Goal: Information Seeking & Learning: Learn about a topic

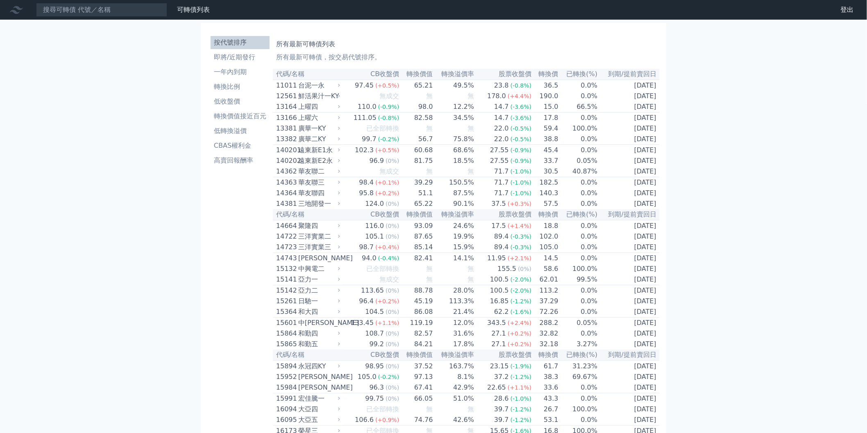
scroll to position [4374, 0]
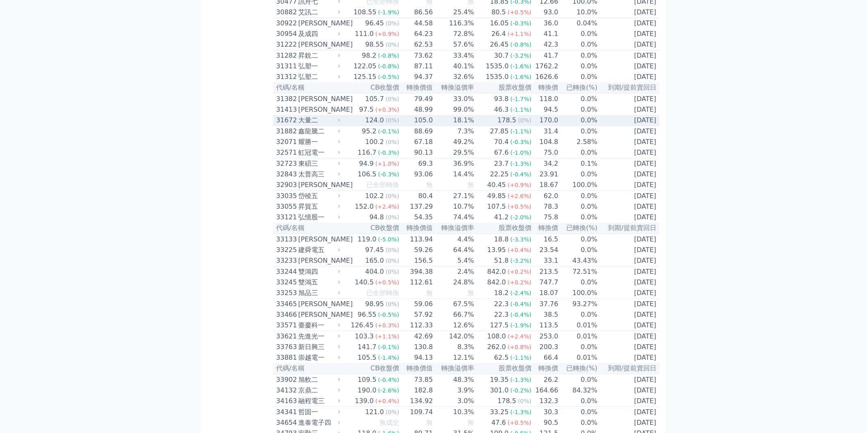
click at [548, 126] on td "170.0" at bounding box center [545, 120] width 27 height 11
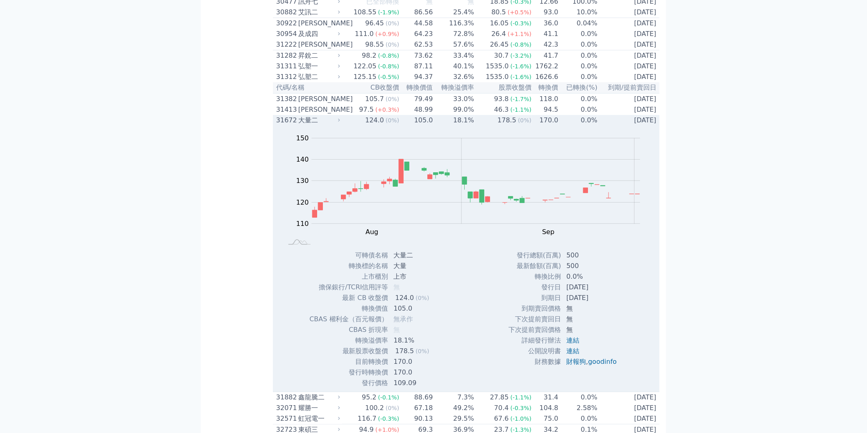
click at [550, 126] on td "170.0" at bounding box center [545, 120] width 27 height 11
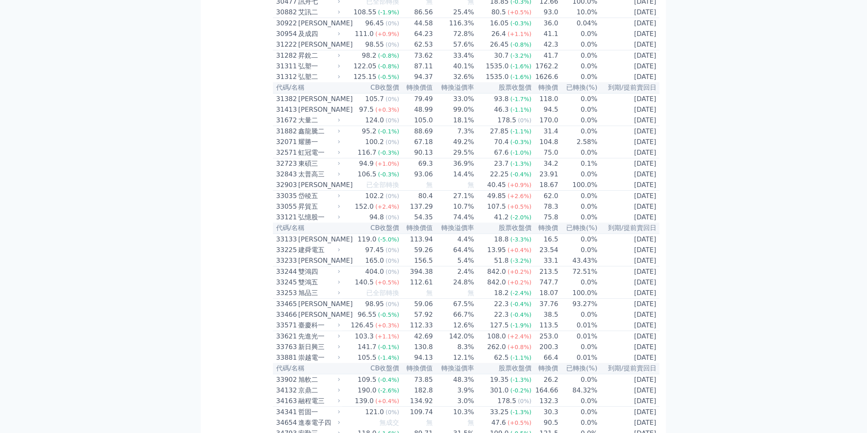
scroll to position [3155, 0]
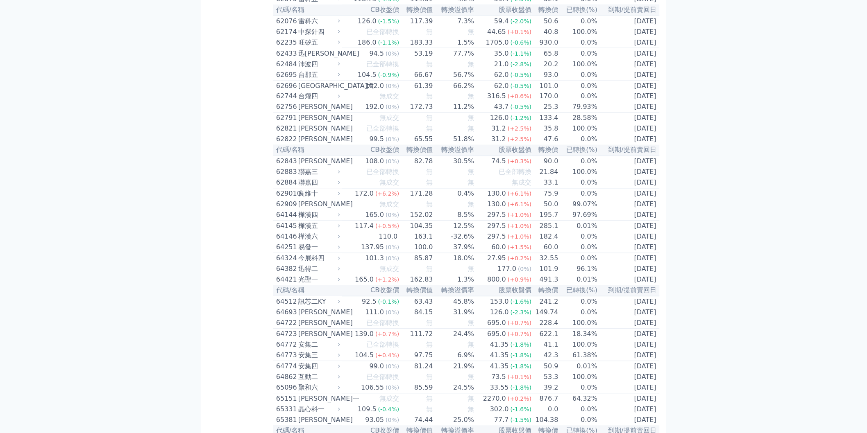
scroll to position [3677, 0]
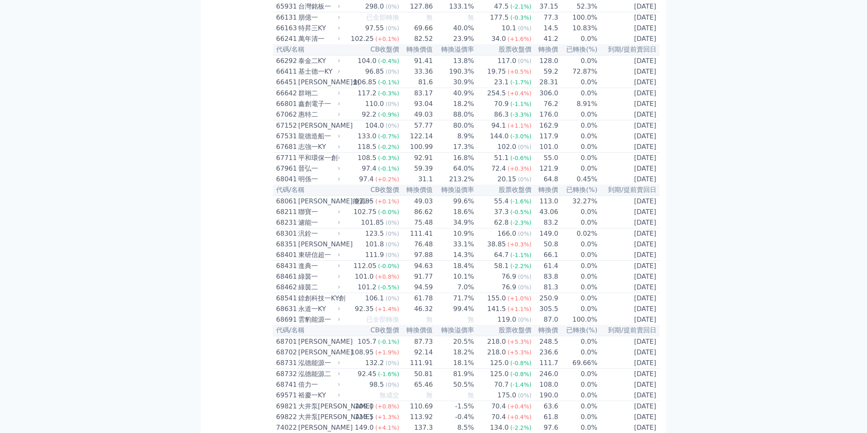
scroll to position [2552, 0]
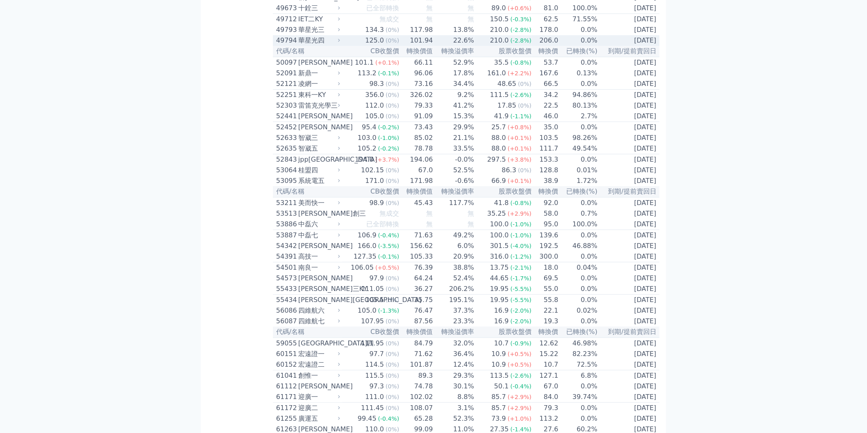
click at [551, 46] on td "206.0" at bounding box center [545, 40] width 27 height 11
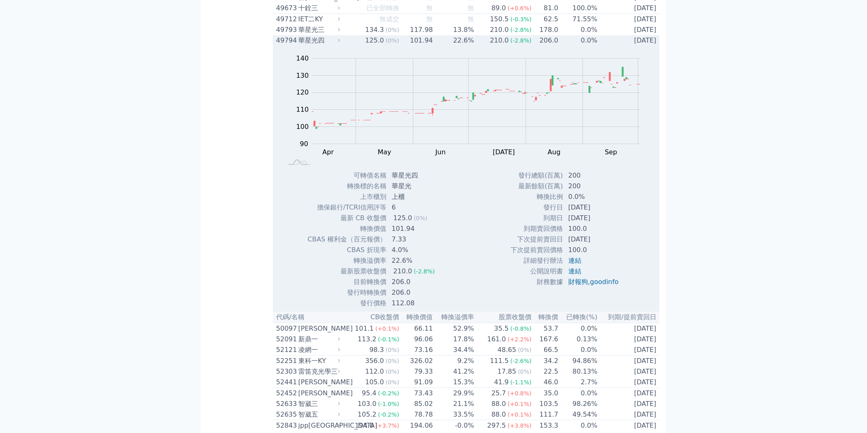
click at [559, 46] on td "0.0%" at bounding box center [578, 40] width 39 height 11
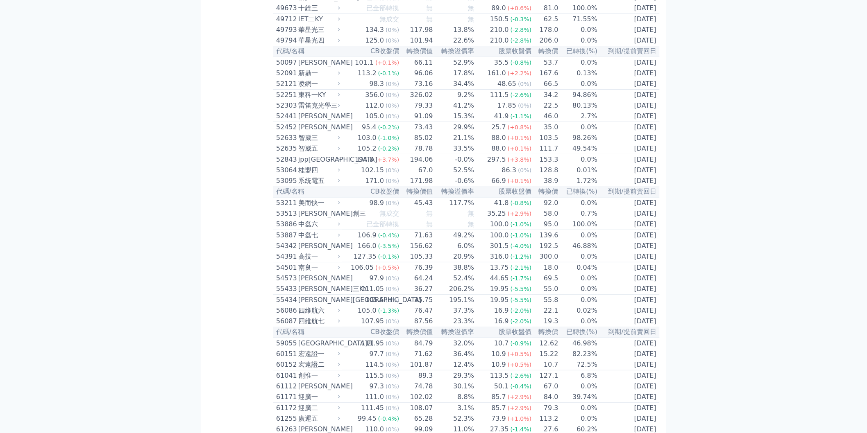
scroll to position [3677, 0]
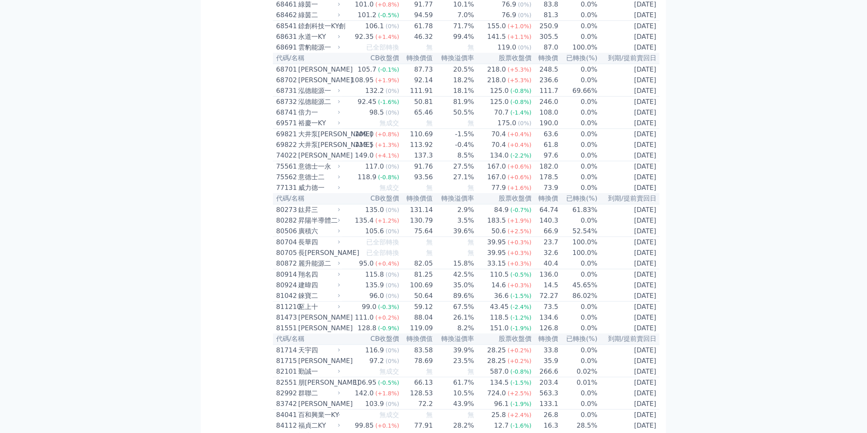
scroll to position [3950, 0]
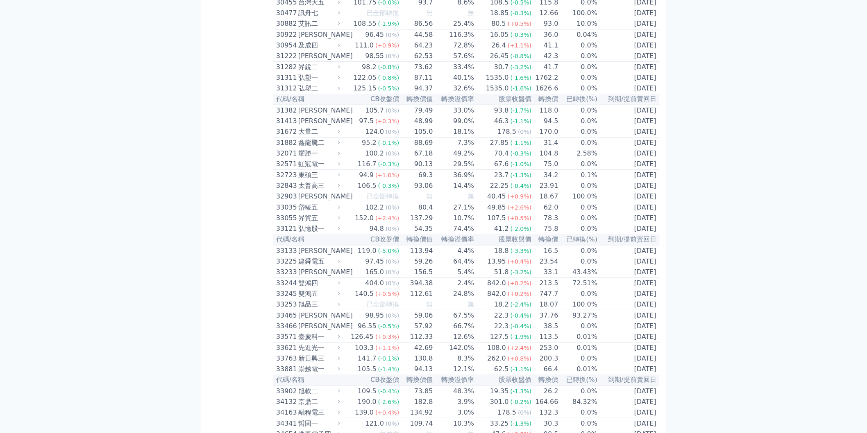
click at [567, 138] on td "0.0%" at bounding box center [578, 132] width 39 height 11
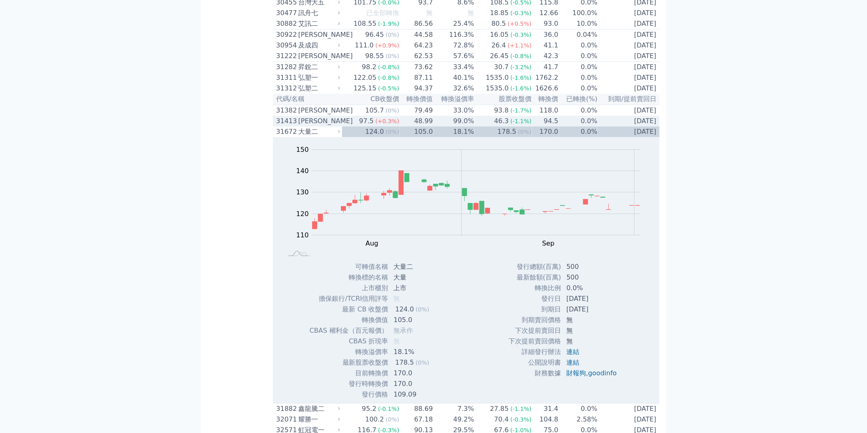
click at [576, 127] on td "0.0%" at bounding box center [578, 121] width 39 height 11
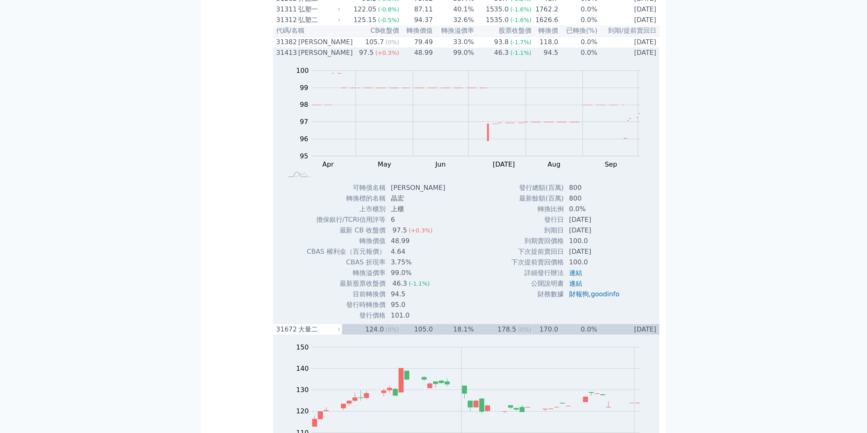
scroll to position [1330, 0]
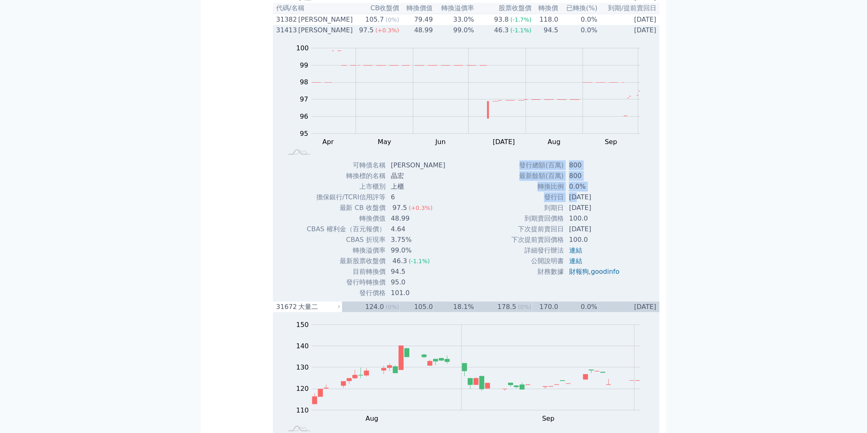
drag, startPoint x: 572, startPoint y: 295, endPoint x: 636, endPoint y: 292, distance: 64.8
click at [636, 292] on div "Zoom Out 100 93 94 95 96 97 98 99 100 101 L Apr May Jun [DATE] Aug Sep Oct Nov …" at bounding box center [466, 167] width 387 height 263
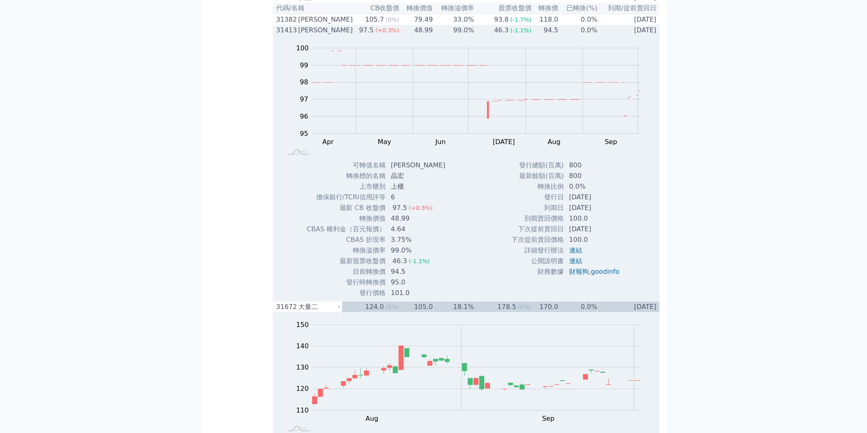
click at [610, 36] on td "[DATE]" at bounding box center [629, 30] width 62 height 11
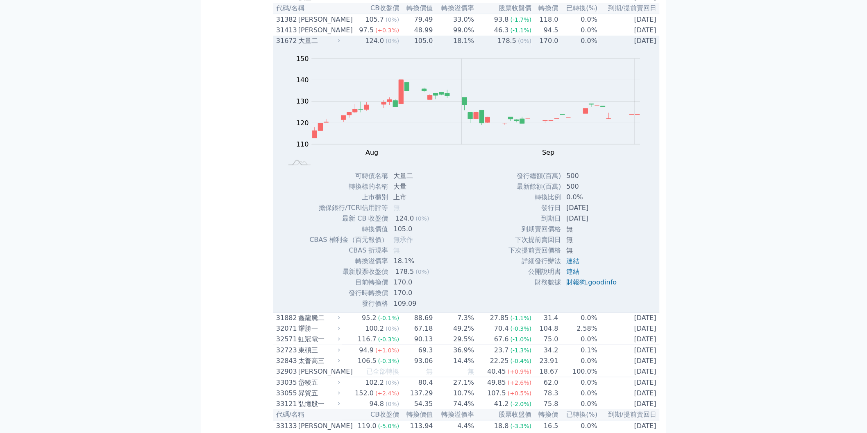
click at [617, 46] on td "[DATE]" at bounding box center [629, 41] width 62 height 11
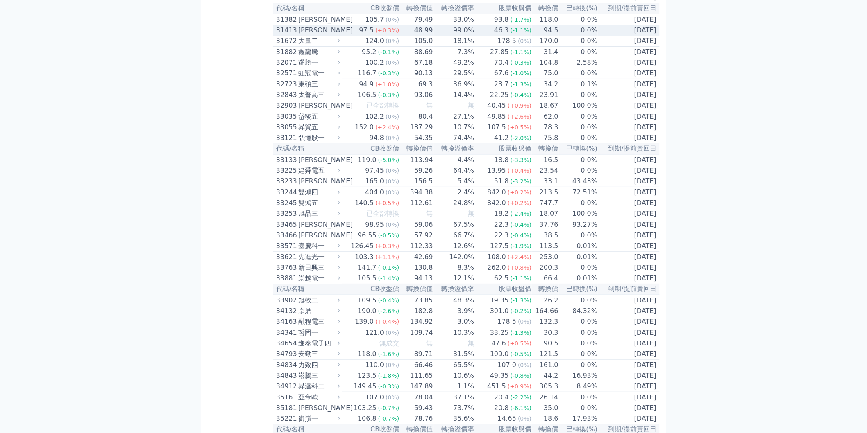
click at [521, 34] on span "(-1.1%)" at bounding box center [520, 30] width 21 height 7
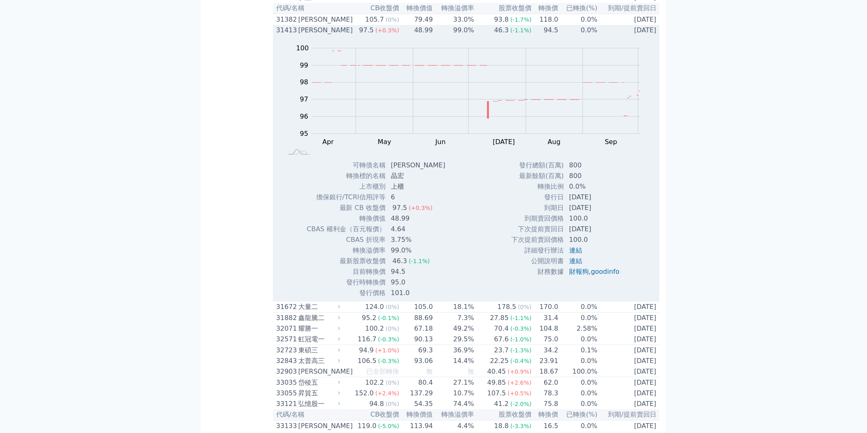
click at [538, 36] on td "94.5" at bounding box center [545, 30] width 27 height 11
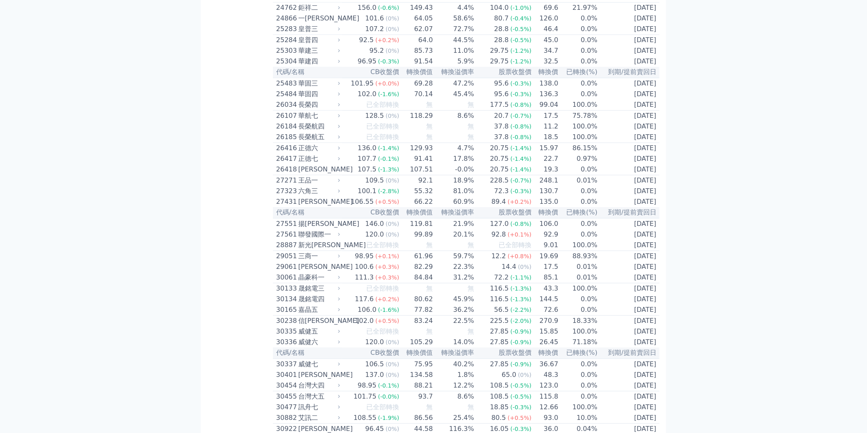
scroll to position [3074, 0]
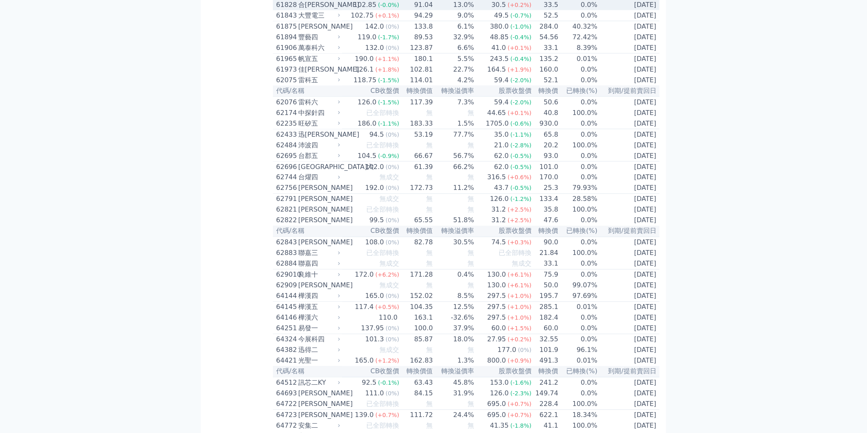
click at [543, 10] on td "33.5" at bounding box center [545, 5] width 27 height 11
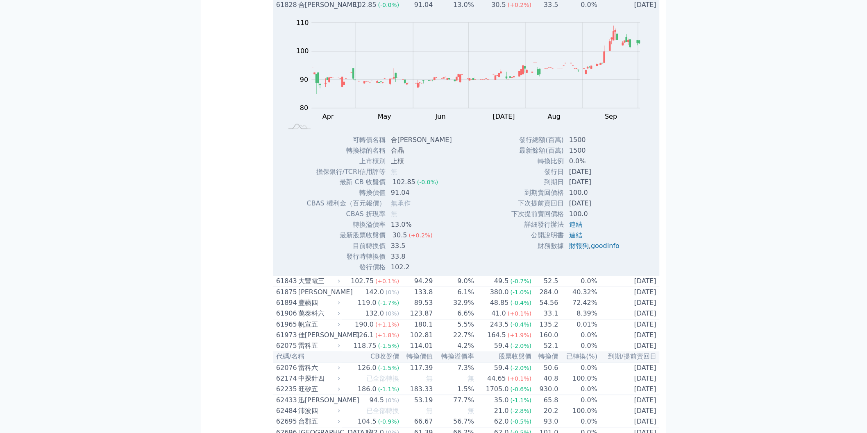
click at [550, 10] on td "33.5" at bounding box center [545, 5] width 27 height 11
